Goal: Use online tool/utility: Utilize a website feature to perform a specific function

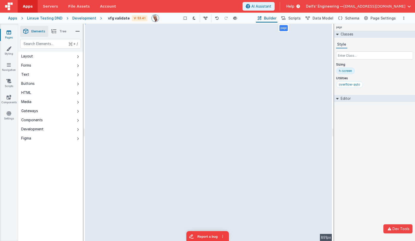
click at [50, 19] on div "Linxue Testing DND" at bounding box center [44, 18] width 35 height 5
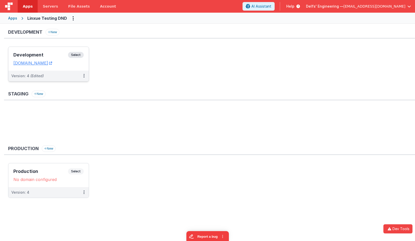
click at [79, 55] on span "Select" at bounding box center [76, 55] width 16 height 6
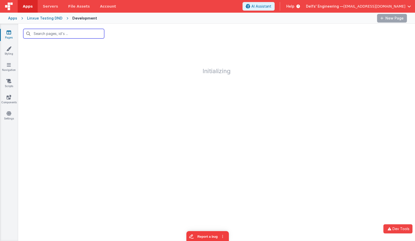
click at [75, 35] on input "text" at bounding box center [63, 34] width 81 height 10
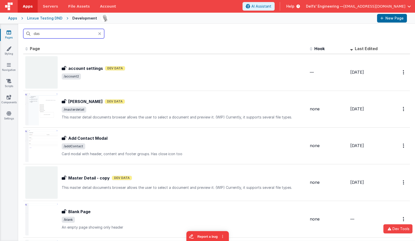
type input "dash"
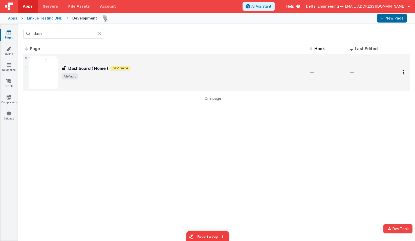
click at [71, 68] on h3 "Dashboard ( Home )" at bounding box center [88, 68] width 40 height 6
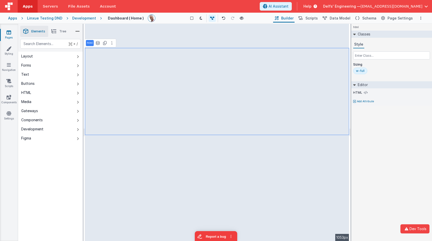
click at [12, 19] on div "Apps" at bounding box center [12, 18] width 9 height 5
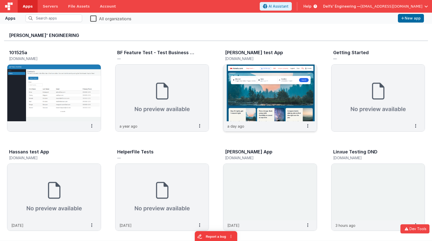
click at [280, 72] on img at bounding box center [271, 92] width 94 height 57
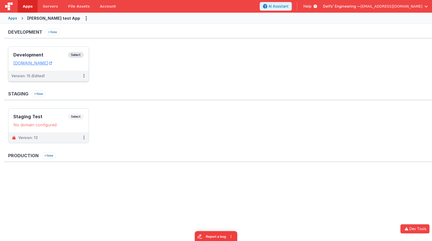
click at [76, 53] on span "Select" at bounding box center [76, 55] width 16 height 6
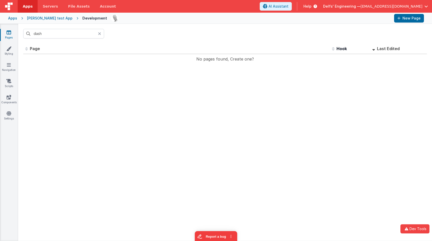
click at [101, 33] on div at bounding box center [101, 34] width 6 height 10
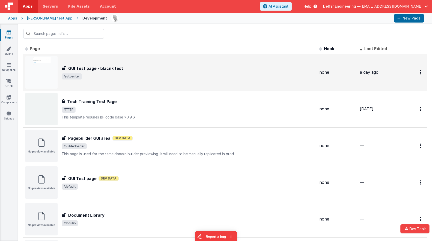
click at [111, 71] on h3 "GUI Test page - blacnk test" at bounding box center [95, 68] width 55 height 6
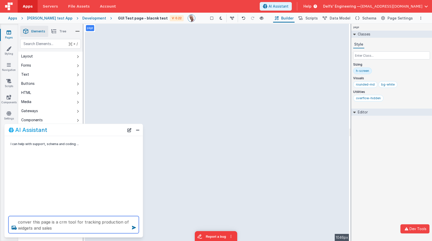
type textarea "conver this page is a crm tool for tracking production of widgets and sales"
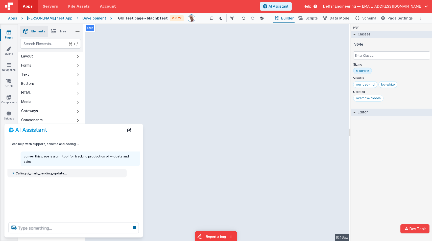
click at [93, 180] on div "I can help with support, schema and coding ... conver this page is a crm tool f…" at bounding box center [74, 177] width 139 height 82
click at [98, 158] on p "conver this page is a crm tool for tracking production of widgets and sales" at bounding box center [80, 158] width 113 height 11
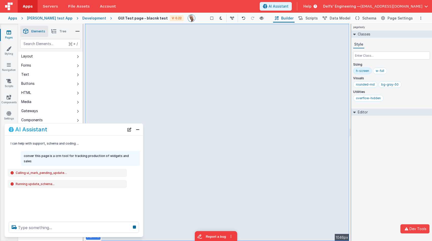
drag, startPoint x: 102, startPoint y: 129, endPoint x: 110, endPoint y: 108, distance: 23.1
click at [110, 126] on div "AI Assistant" at bounding box center [67, 129] width 116 height 6
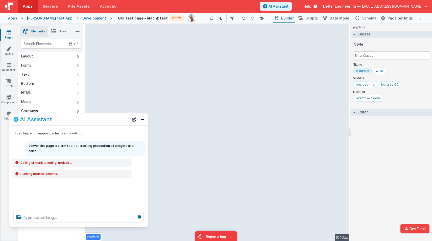
drag, startPoint x: 108, startPoint y: 109, endPoint x: 104, endPoint y: 123, distance: 14.9
click at [105, 122] on div "AI Assistant" at bounding box center [71, 119] width 116 height 6
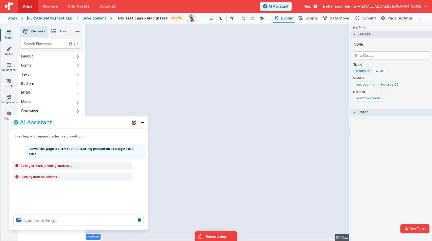
click at [94, 155] on div "I can help with support, schema and coding ... conver this page is a crm tool f…" at bounding box center [78, 169] width 139 height 82
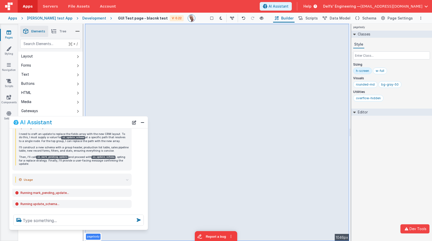
scroll to position [70, 0]
click at [18, 208] on icon at bounding box center [17, 212] width 8 height 8
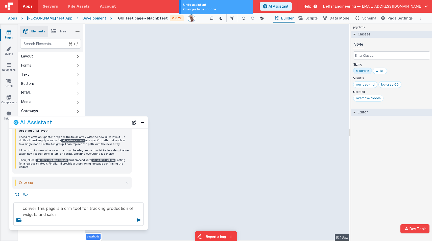
scroll to position [60, 0]
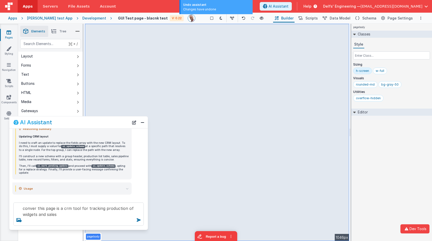
click at [61, 32] on span "Tree" at bounding box center [62, 31] width 7 height 4
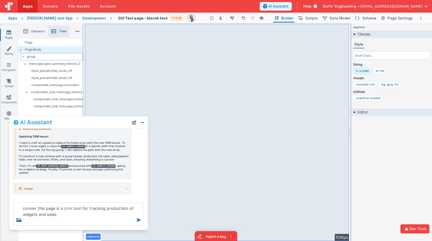
click at [28, 57] on p "group" at bounding box center [55, 57] width 56 height 6
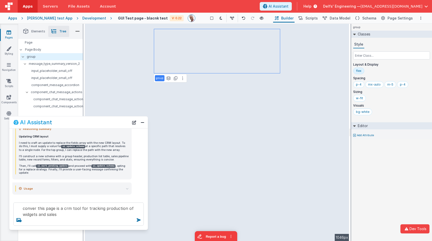
click at [359, 73] on div "flex" at bounding box center [359, 71] width 6 height 4
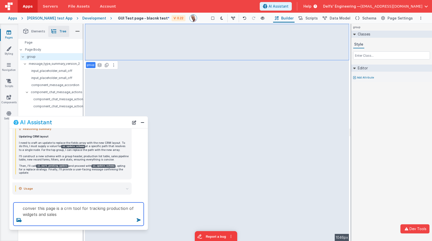
click at [68, 215] on textarea "conver this page is a crm tool for tracking production of widgets and sales" at bounding box center [78, 213] width 130 height 23
type textarea "conver this page is a crm tool for tracking production of widgets and sales, pu…"
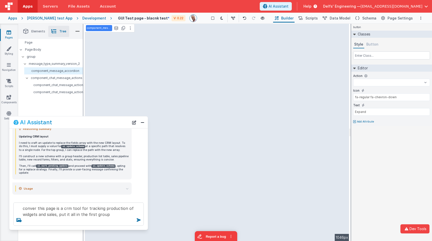
select select
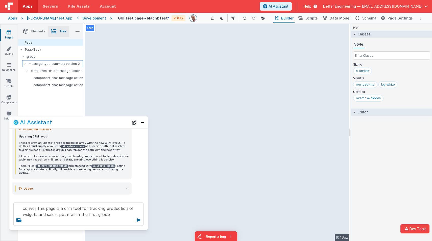
click at [52, 65] on p "message_type_summary_version_2" at bounding box center [56, 64] width 54 height 6
click at [35, 58] on p "group" at bounding box center [55, 57] width 56 height 6
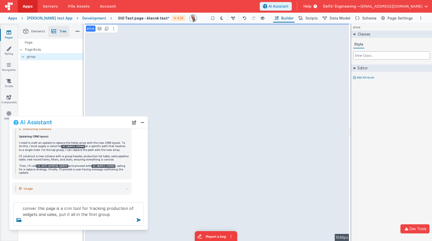
click at [364, 56] on input "text" at bounding box center [391, 55] width 77 height 8
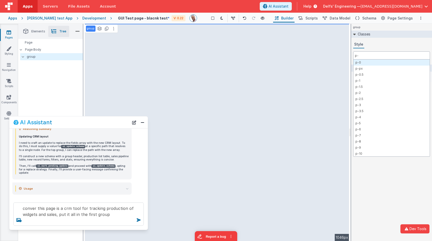
type input "p-4"
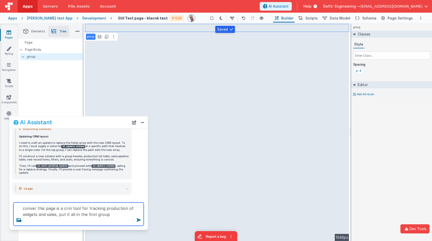
click at [103, 213] on textarea "conver this page is a crm tool for tracking production of widgets and sales, pu…" at bounding box center [78, 213] width 130 height 23
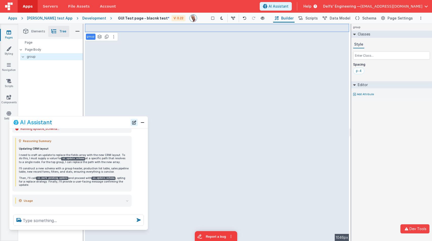
click at [135, 123] on button "New Chat" at bounding box center [134, 122] width 7 height 7
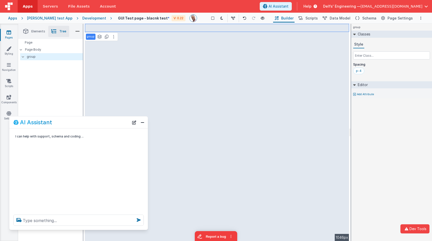
scroll to position [0, 0]
click at [91, 219] on textarea at bounding box center [78, 219] width 130 height 11
paste textarea "conver this page is a crm tool for tracking production of widgets and sales, pu…"
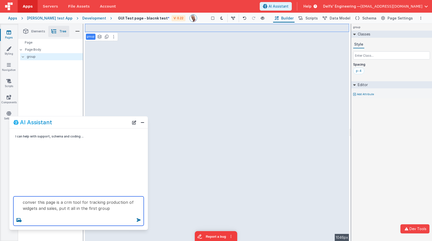
type textarea "conver this page is a crm tool for tracking production of widgets and sales, pu…"
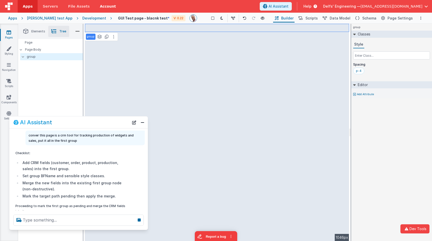
scroll to position [19, 0]
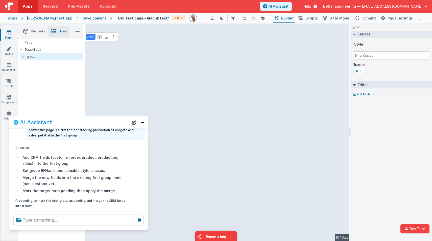
click at [70, 163] on div "Checklist: Add CRM fields (customer, order, product, production, sales) into th…" at bounding box center [71, 176] width 113 height 63
click at [92, 188] on li "Mark the target path pending then apply the merge." at bounding box center [75, 191] width 108 height 6
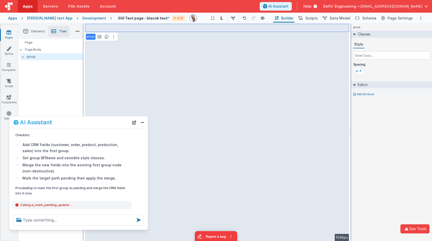
scroll to position [0, 0]
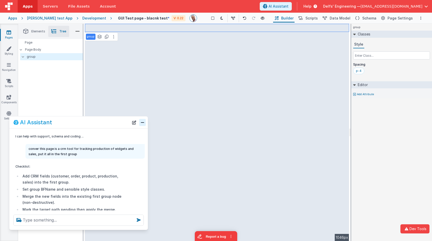
click at [144, 122] on button "Close" at bounding box center [142, 122] width 7 height 7
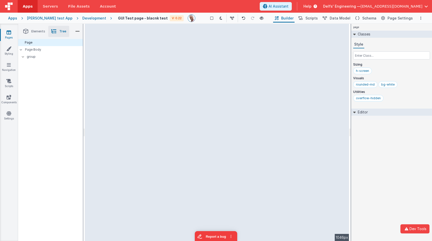
drag, startPoint x: 325, startPoint y: 47, endPoint x: 352, endPoint y: 49, distance: 27.4
click at [352, 49] on html "Dev Tools Apps Servers File Assets Account Some FUTURE Slot AI Assistant Help D…" at bounding box center [216, 120] width 432 height 241
drag, startPoint x: 52, startPoint y: 49, endPoint x: 51, endPoint y: 54, distance: 5.4
click at [52, 49] on p "Page Body" at bounding box center [54, 50] width 58 height 4
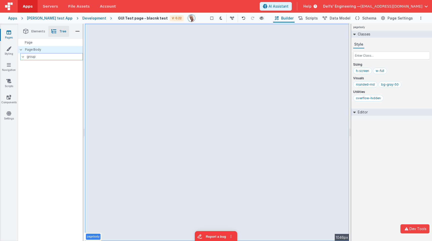
click at [51, 55] on p "group" at bounding box center [55, 57] width 56 height 6
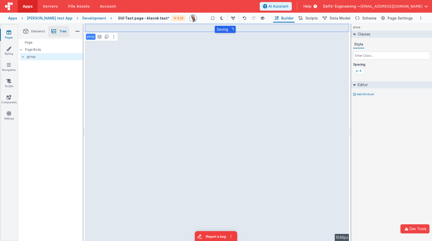
click at [90, 18] on div "Development" at bounding box center [94, 18] width 24 height 5
